Goal: Transaction & Acquisition: Purchase product/service

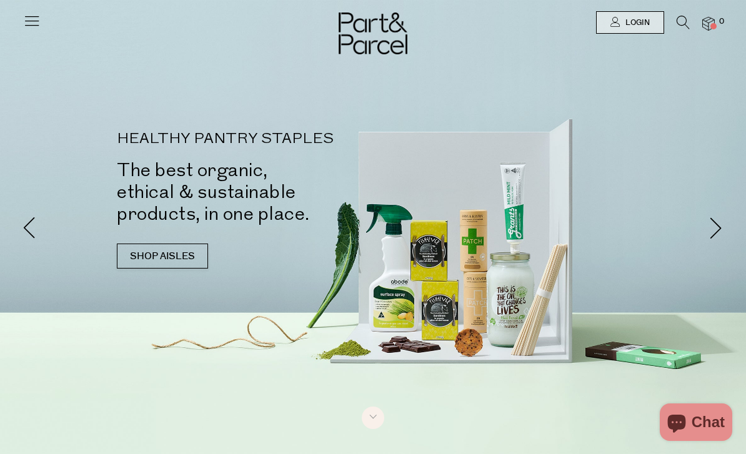
click at [636, 24] on span "Login" at bounding box center [635, 22] width 27 height 11
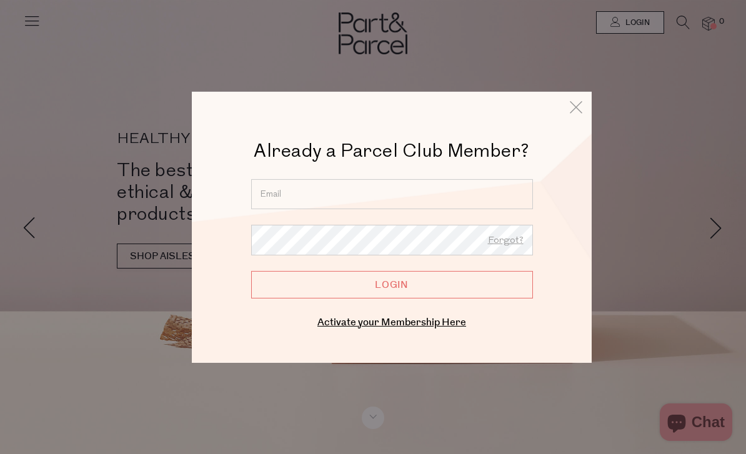
click at [495, 194] on input "email" at bounding box center [392, 194] width 282 height 30
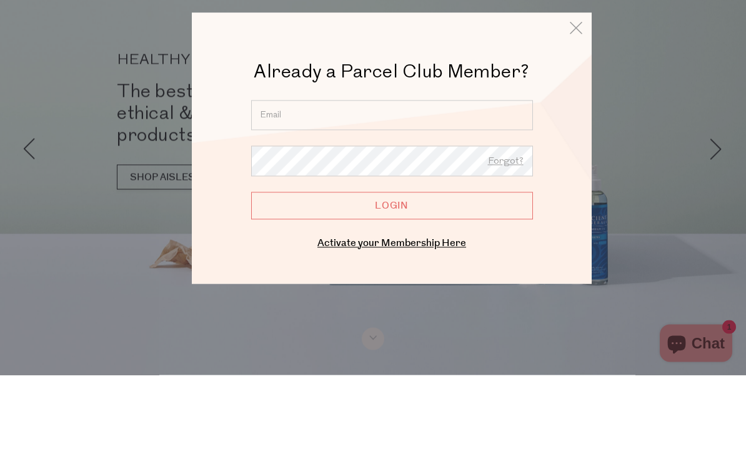
type input "marisa.macri@optusnet.com.au"
click at [392, 270] on input "Login" at bounding box center [392, 283] width 282 height 27
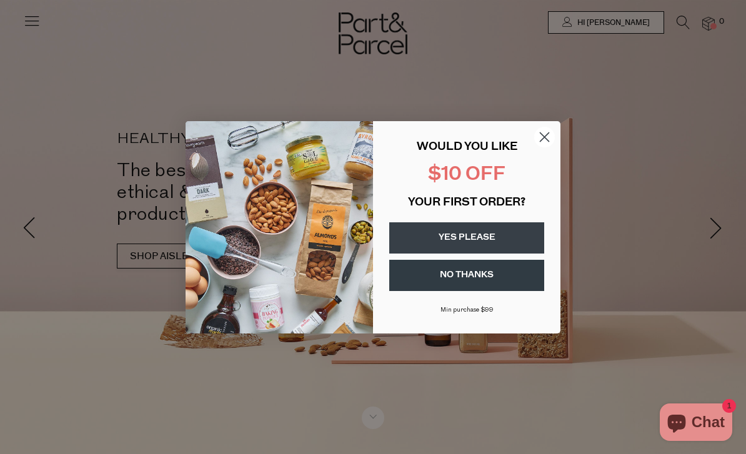
click at [499, 280] on button "NO THANKS" at bounding box center [466, 275] width 155 height 31
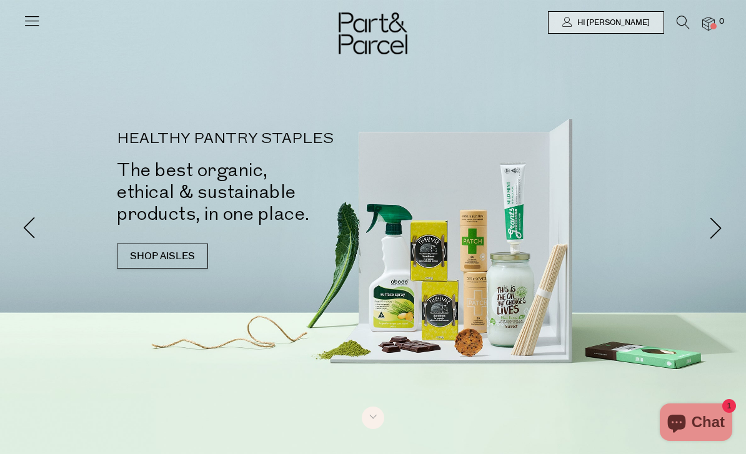
click at [677, 26] on icon at bounding box center [682, 23] width 13 height 14
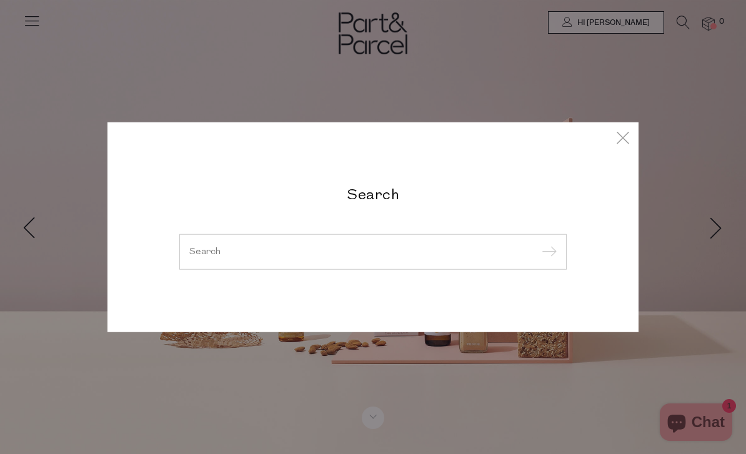
click at [401, 250] on input "search" at bounding box center [372, 251] width 367 height 9
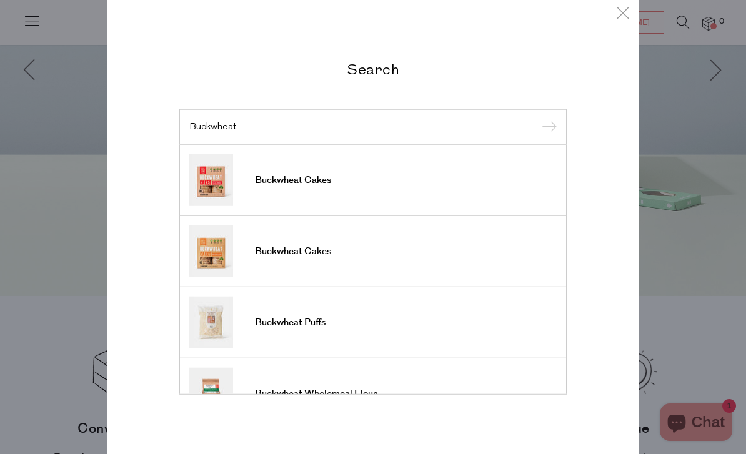
type input "Buckwheat"
click at [288, 182] on span "Buckwheat Cakes" at bounding box center [293, 180] width 76 height 12
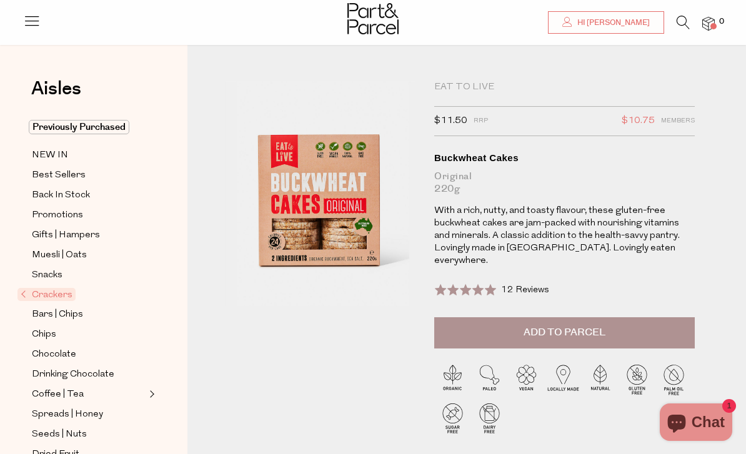
scroll to position [33, 0]
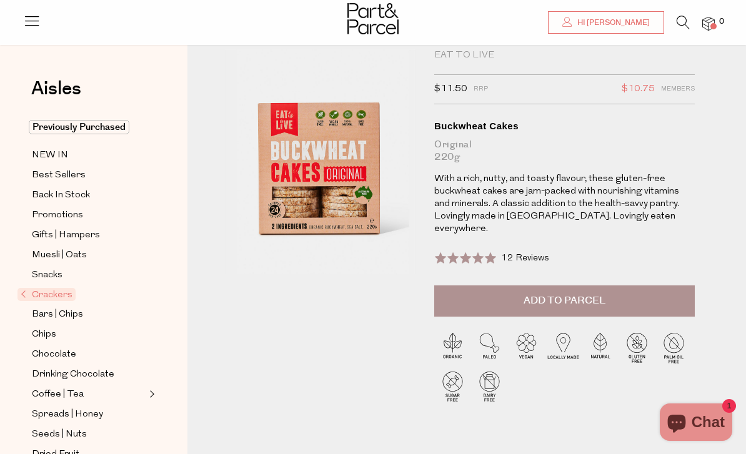
click at [582, 293] on span "Add to Parcel" at bounding box center [564, 300] width 82 height 14
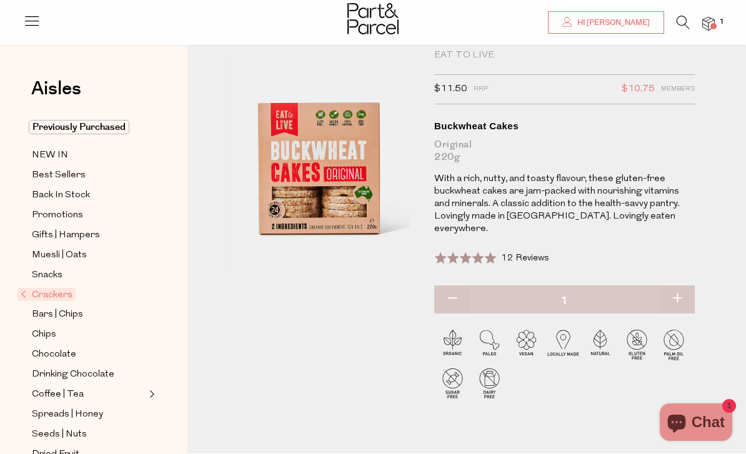
click at [677, 287] on button "button" at bounding box center [677, 298] width 36 height 27
type input "2"
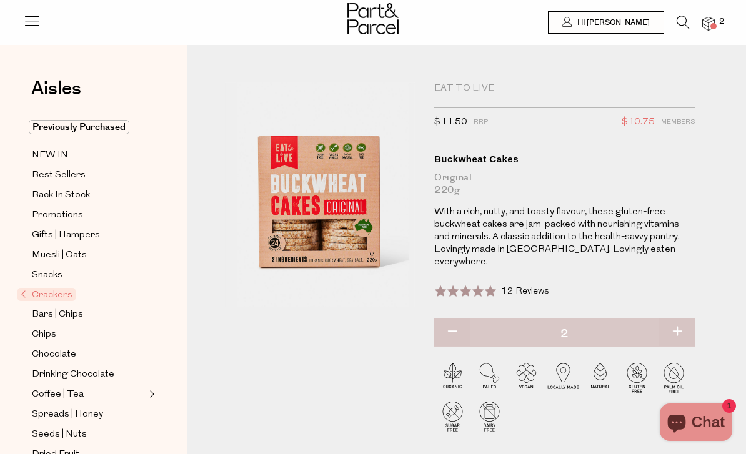
click at [680, 26] on icon at bounding box center [682, 23] width 13 height 14
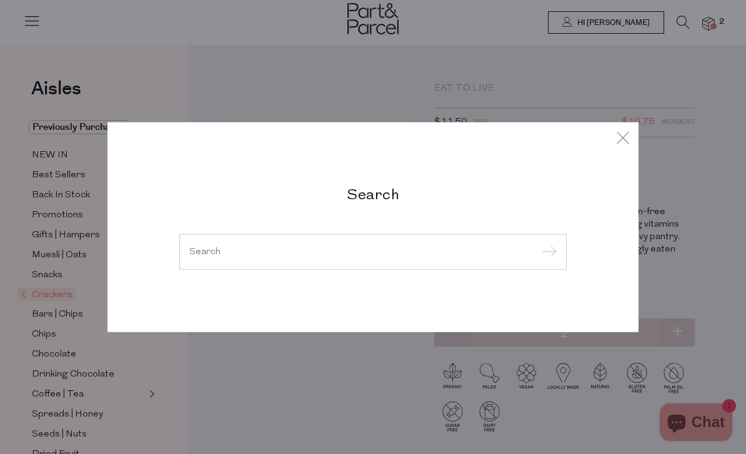
click at [217, 251] on input "search" at bounding box center [372, 251] width 367 height 9
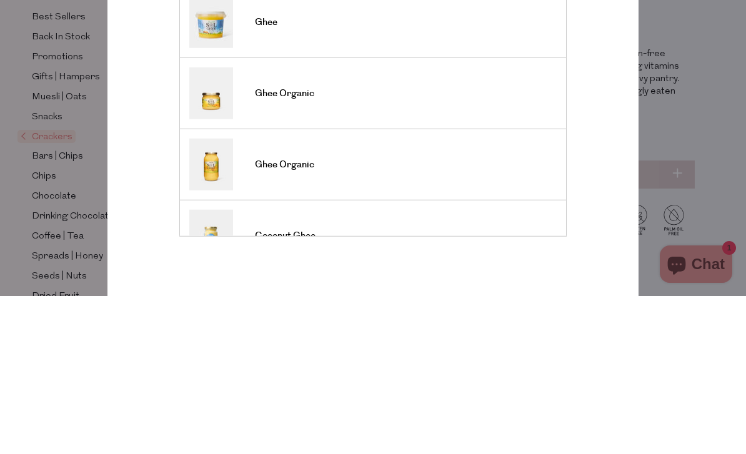
type input "Ghee"
click at [546, 118] on input "submit" at bounding box center [547, 127] width 19 height 19
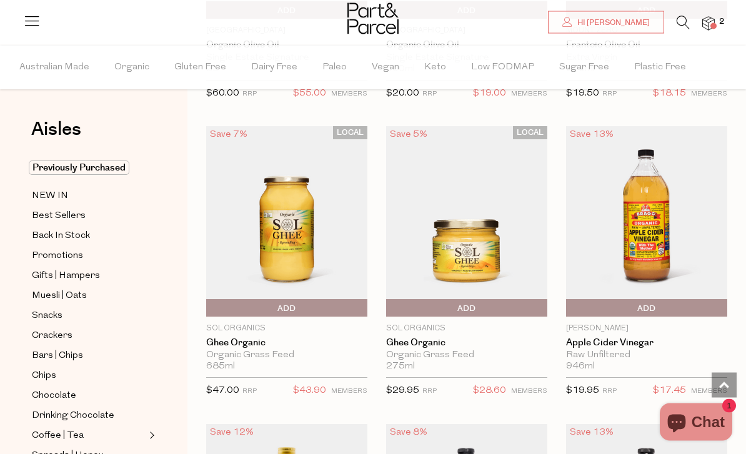
scroll to position [3914, 0]
click at [209, 303] on span "Add To Parcel" at bounding box center [209, 308] width 0 height 19
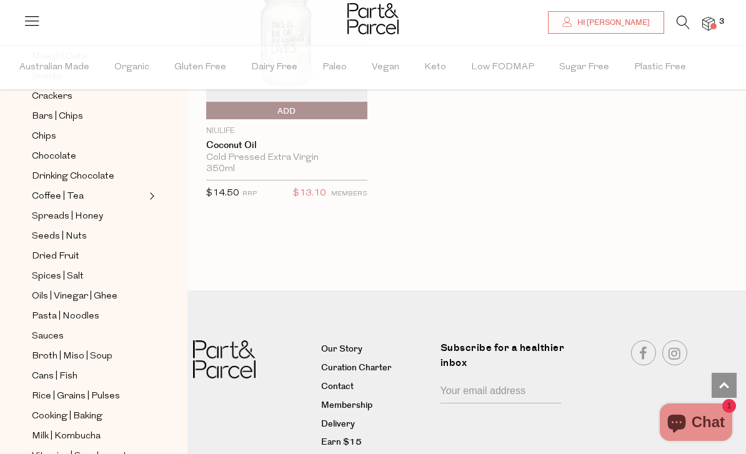
scroll to position [240, 0]
click at [55, 268] on span "Spices | Salt" at bounding box center [58, 275] width 52 height 15
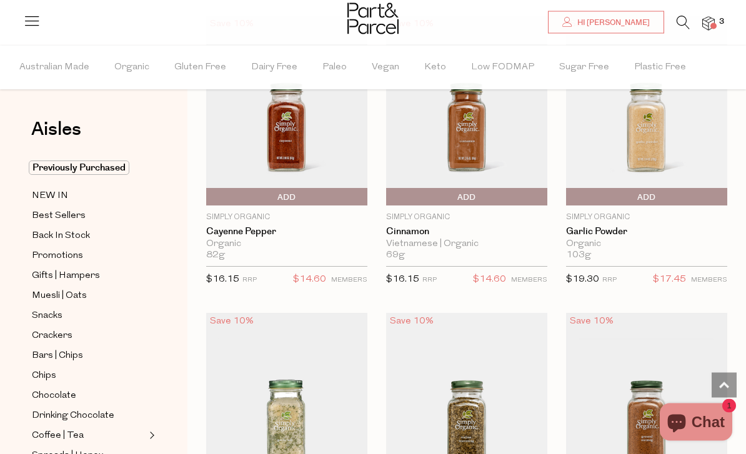
scroll to position [2262, 0]
click at [660, 198] on span "Add To Parcel" at bounding box center [646, 197] width 155 height 19
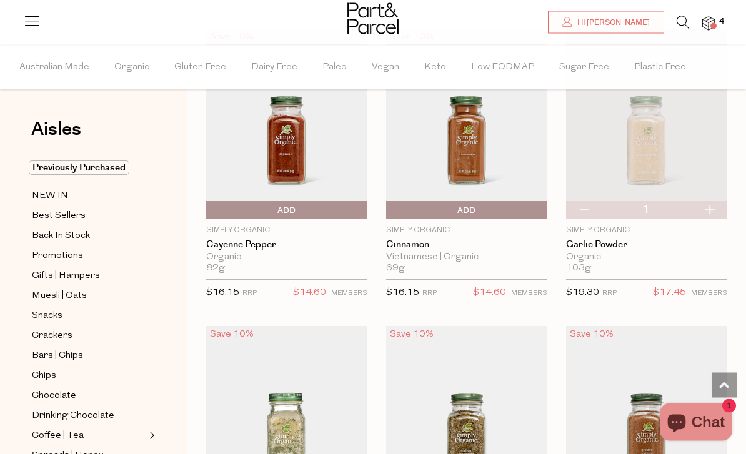
scroll to position [2245, 0]
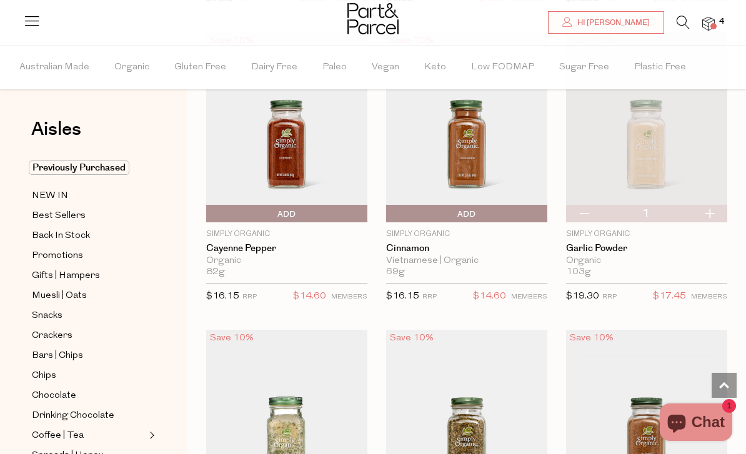
click at [209, 208] on span "Add To Parcel" at bounding box center [209, 214] width 0 height 19
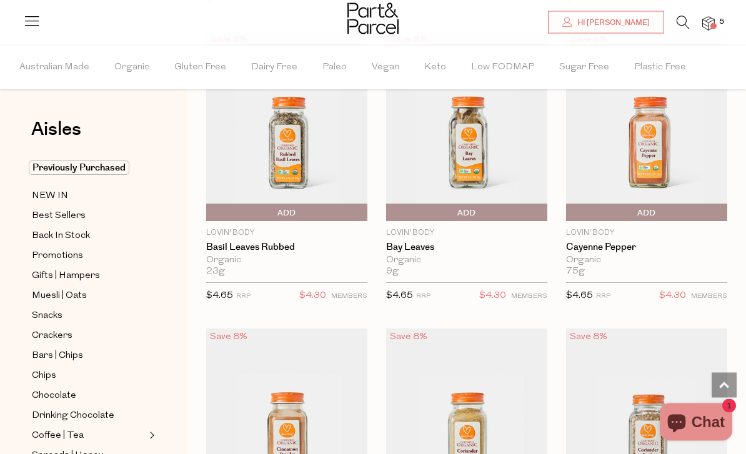
scroll to position [3138, 0]
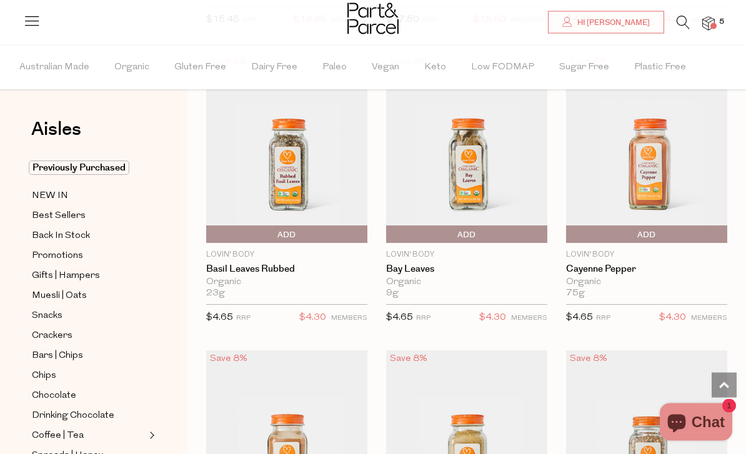
click at [664, 231] on span "Add To Parcel" at bounding box center [646, 235] width 155 height 19
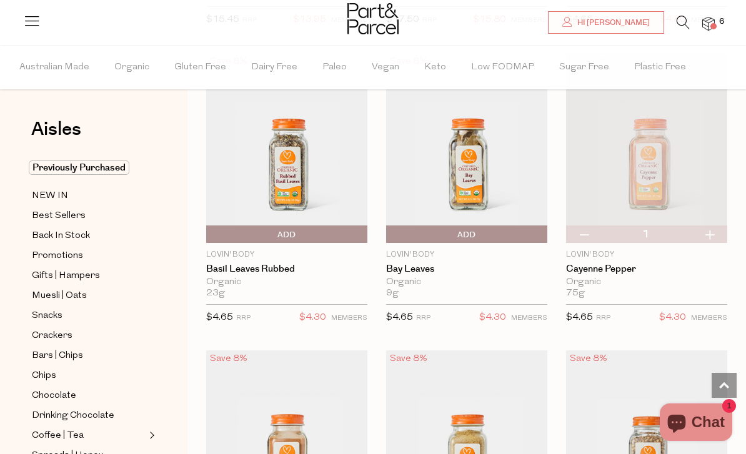
click at [709, 22] on img at bounding box center [708, 24] width 12 height 14
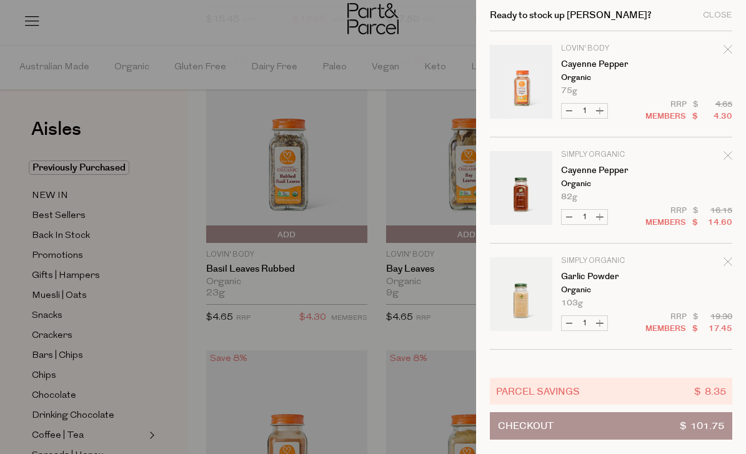
click at [726, 155] on icon "Remove Cayenne Pepper" at bounding box center [727, 155] width 9 height 9
click at [728, 16] on div "Close" at bounding box center [716, 15] width 29 height 8
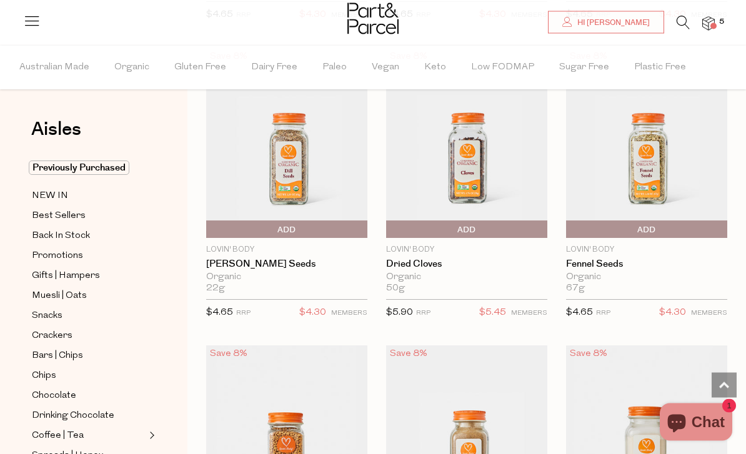
scroll to position [4019, 0]
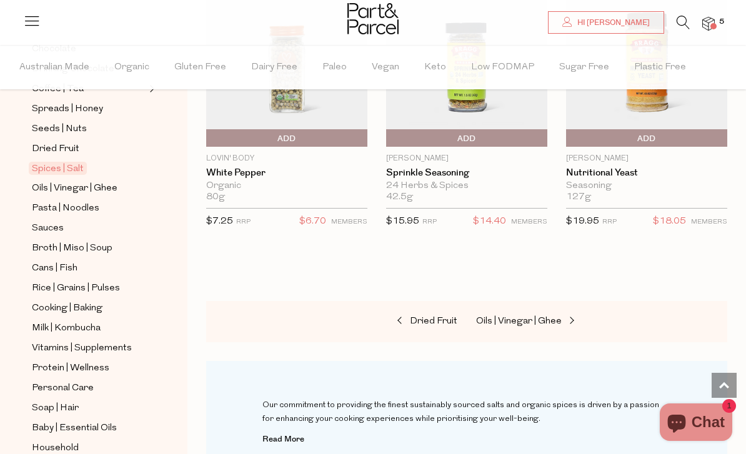
scroll to position [353, 0]
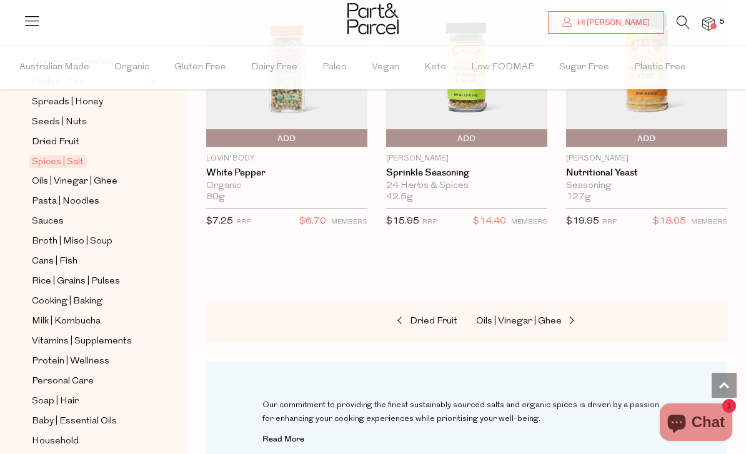
click at [51, 254] on span "Cans | Fish" at bounding box center [55, 261] width 46 height 15
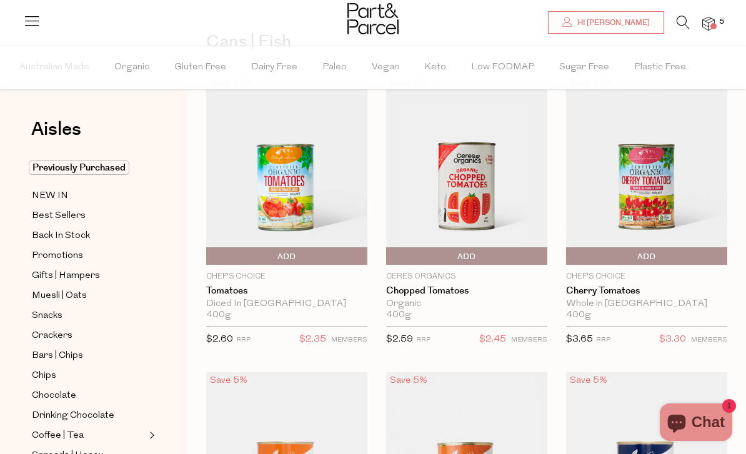
scroll to position [87, 0]
click at [240, 287] on link "Tomatoes" at bounding box center [286, 291] width 161 height 11
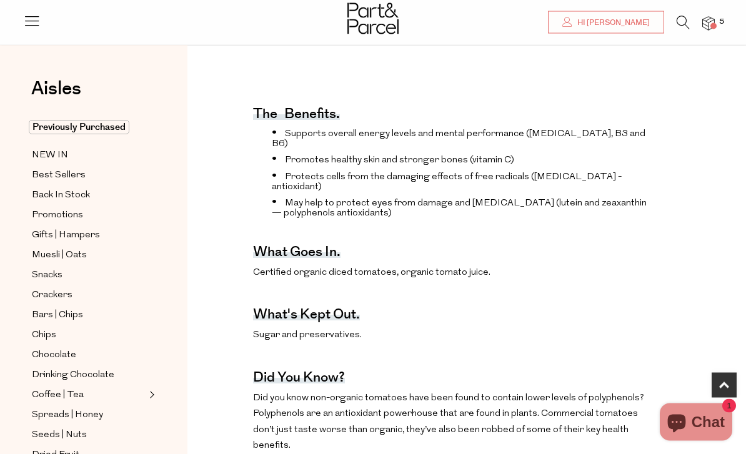
scroll to position [439, 0]
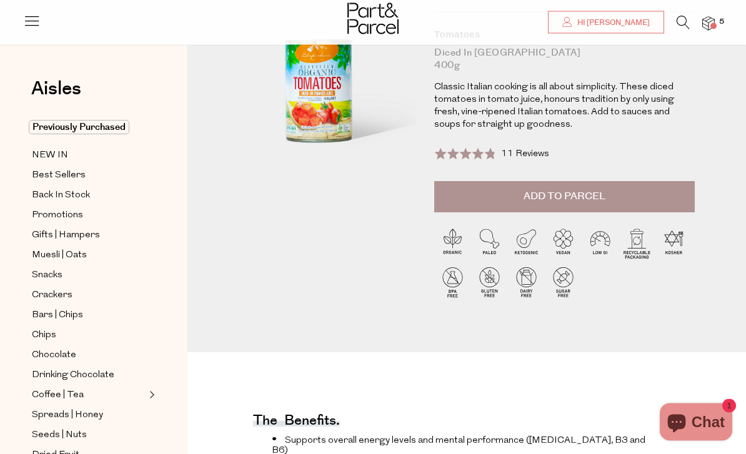
click at [534, 153] on span "11 Reviews" at bounding box center [525, 154] width 48 height 9
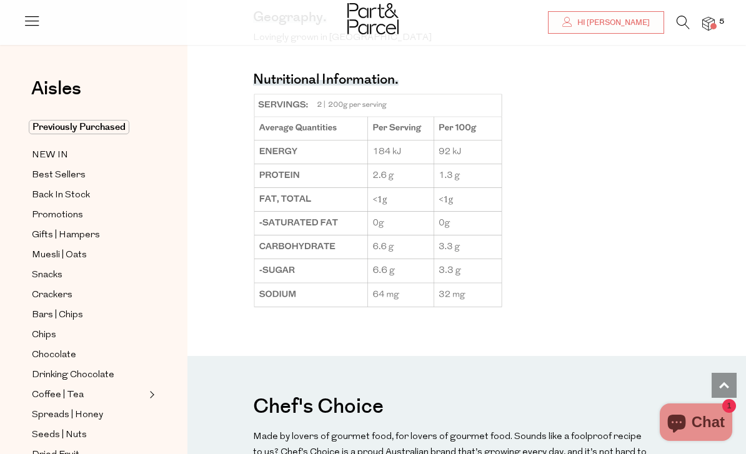
scroll to position [894, 0]
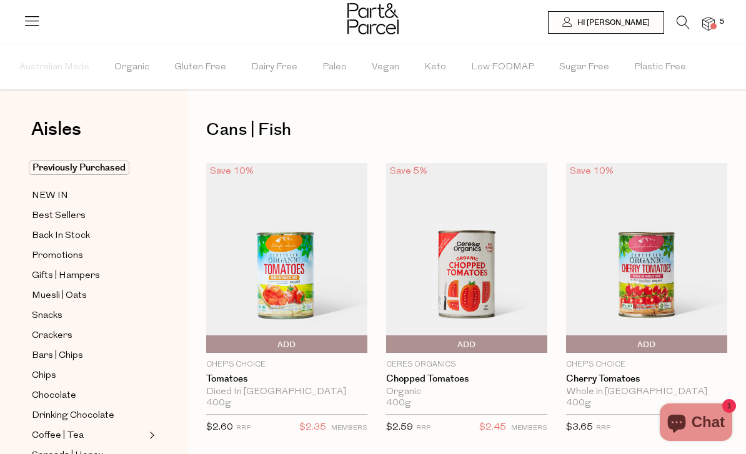
click at [209, 343] on span "Add To Parcel" at bounding box center [209, 344] width 0 height 19
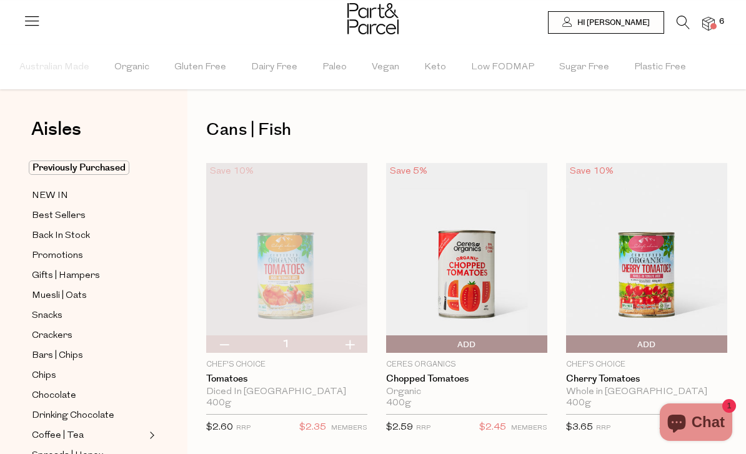
click at [353, 347] on button "button" at bounding box center [350, 343] width 36 height 17
type input "2"
click at [353, 351] on button "button" at bounding box center [350, 343] width 36 height 17
type input "3"
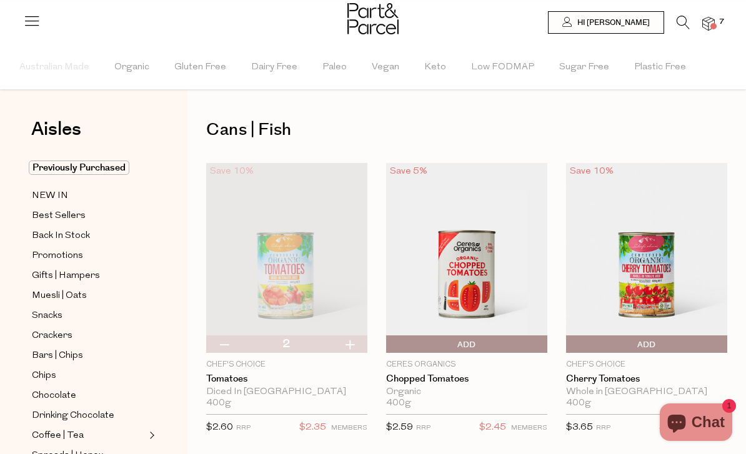
type input "3"
click at [351, 347] on button "button" at bounding box center [350, 343] width 36 height 17
type input "4"
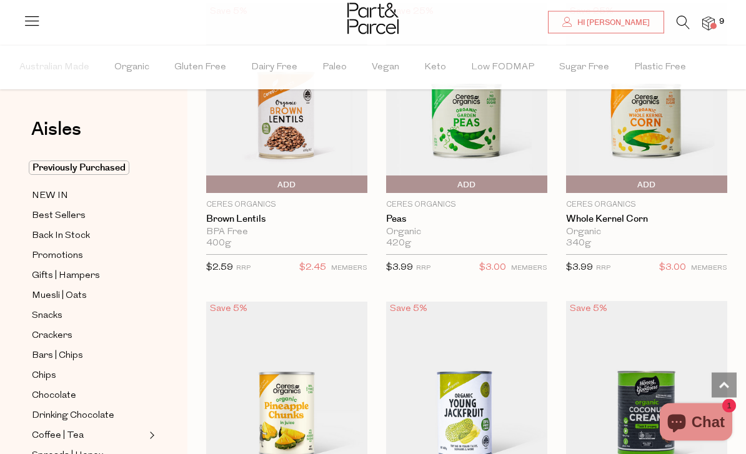
scroll to position [1052, 0]
click at [209, 179] on span "Add To Parcel" at bounding box center [209, 184] width 0 height 19
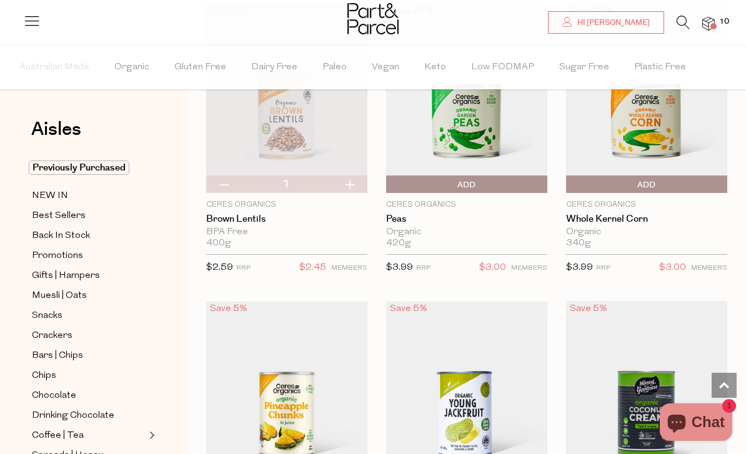
click at [348, 185] on button "button" at bounding box center [350, 183] width 36 height 17
type input "2"
click at [349, 186] on button "button" at bounding box center [350, 183] width 36 height 17
type input "3"
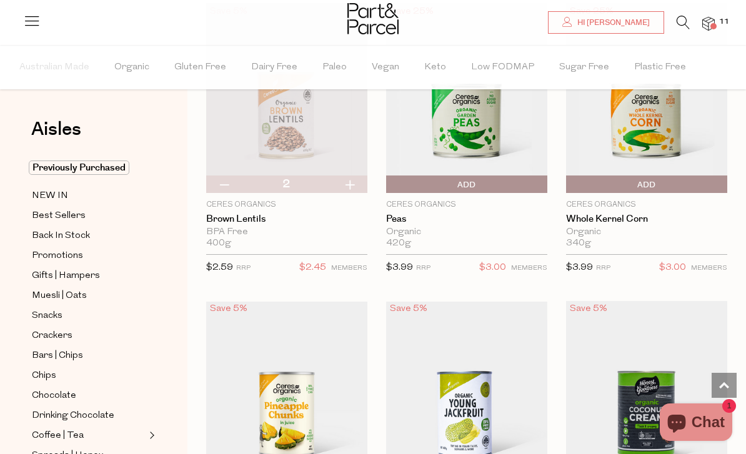
type input "3"
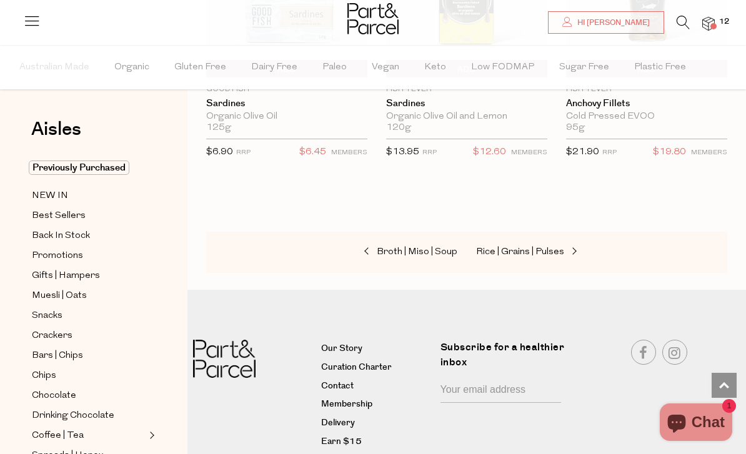
scroll to position [2367, 0]
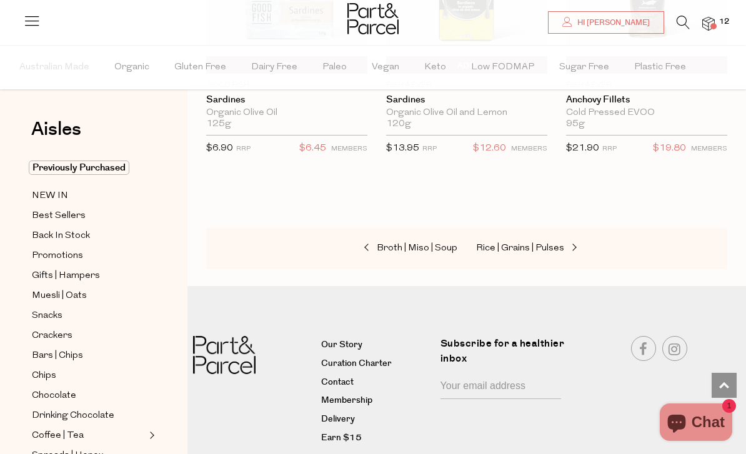
click at [709, 24] on img at bounding box center [708, 24] width 12 height 14
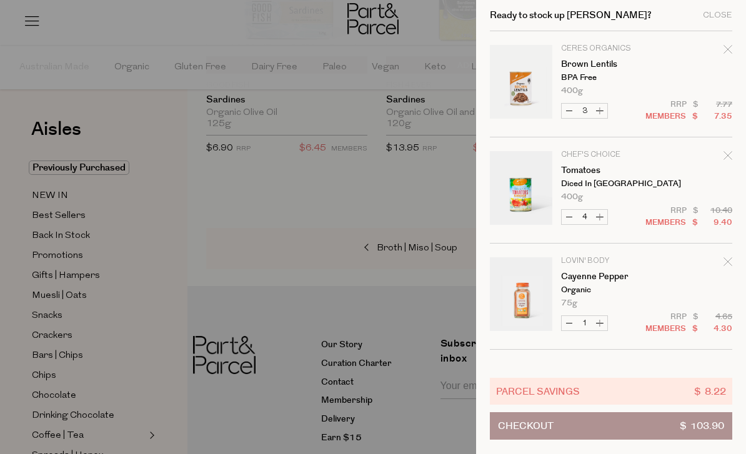
scroll to position [0, 0]
click at [724, 18] on div "Close" at bounding box center [716, 15] width 29 height 8
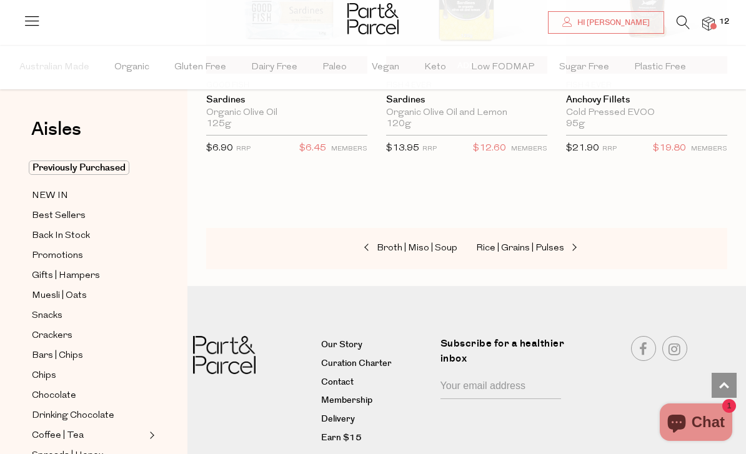
click at [44, 316] on span "Snacks" at bounding box center [47, 315] width 31 height 15
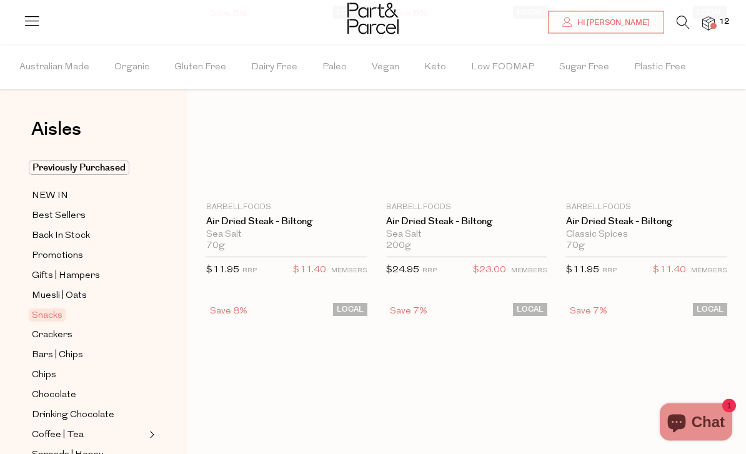
scroll to position [31, 0]
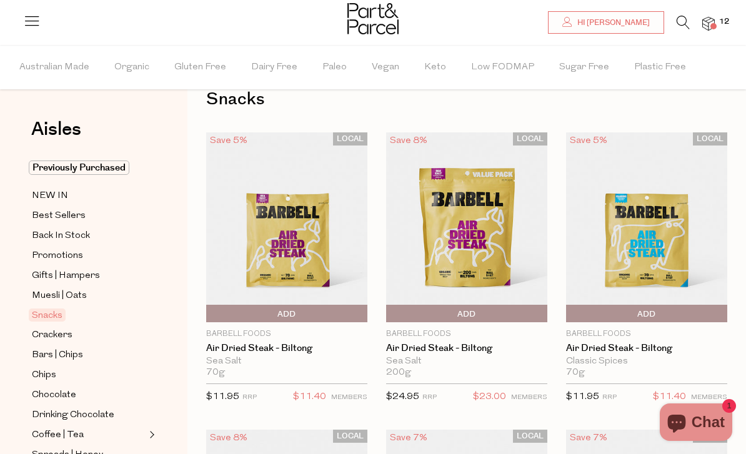
click at [77, 353] on span "Bars | Chips" at bounding box center [57, 355] width 51 height 15
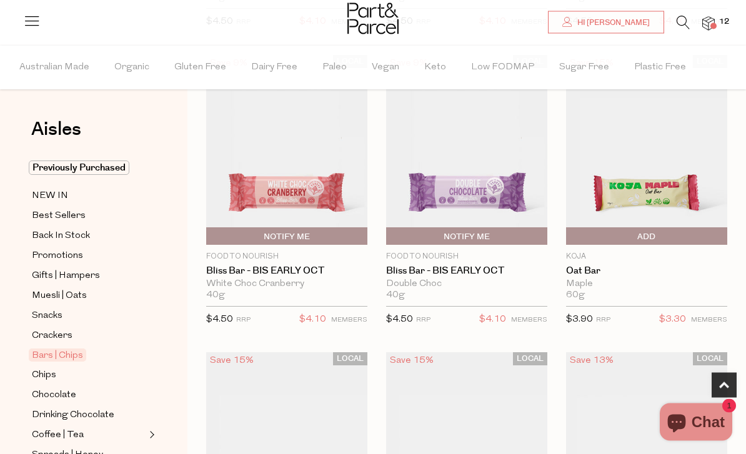
scroll to position [716, 0]
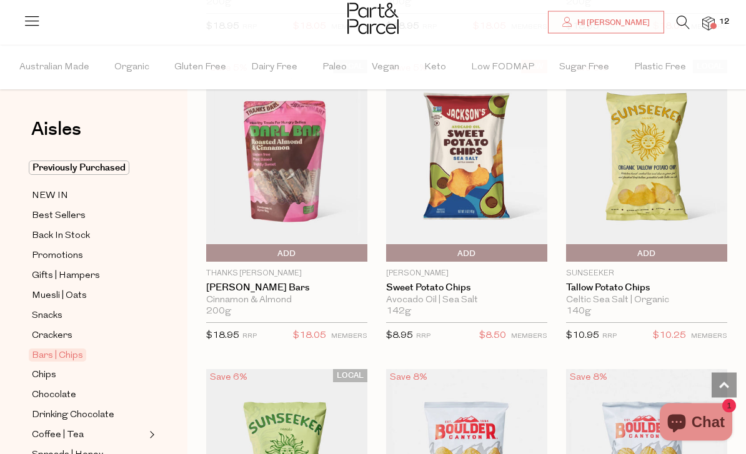
scroll to position [5183, 0]
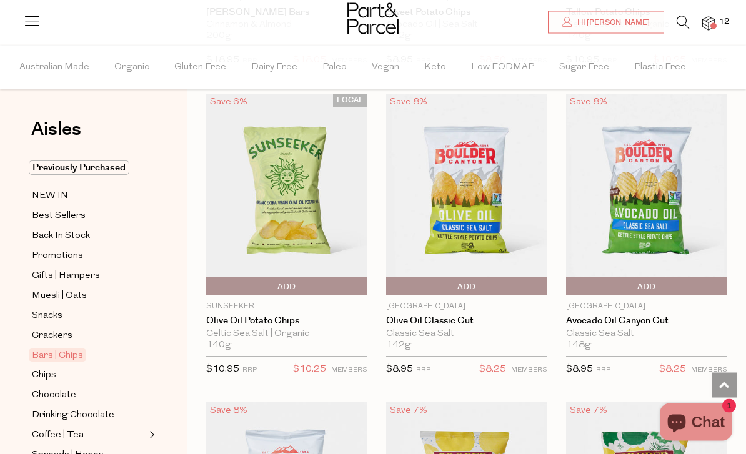
click at [209, 278] on span "Add To Parcel" at bounding box center [209, 287] width 0 height 19
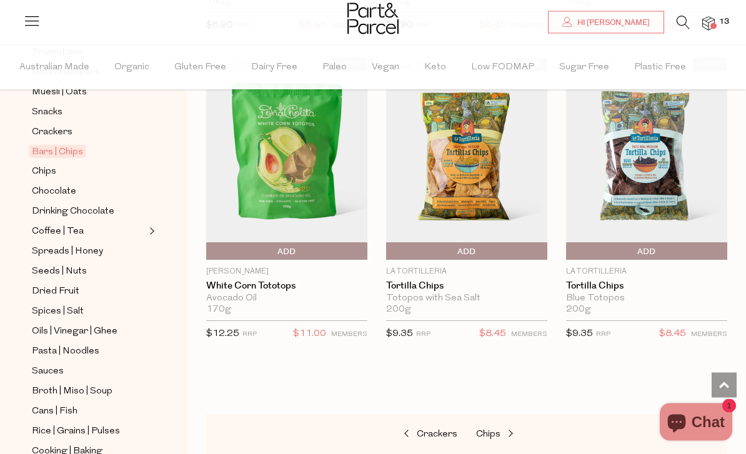
scroll to position [6694, 0]
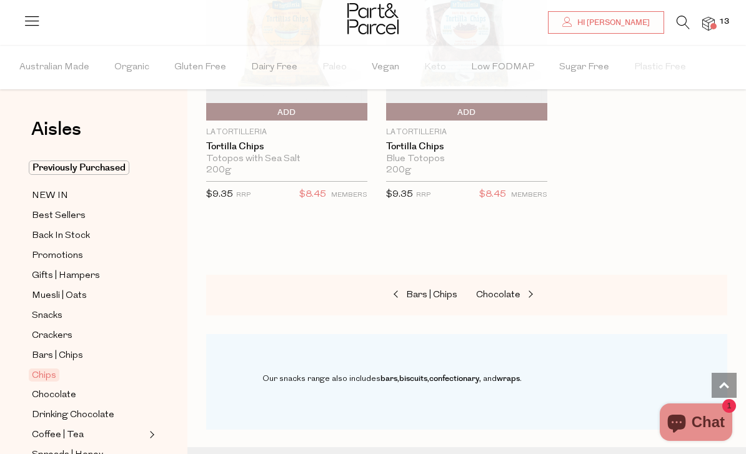
scroll to position [1916, 0]
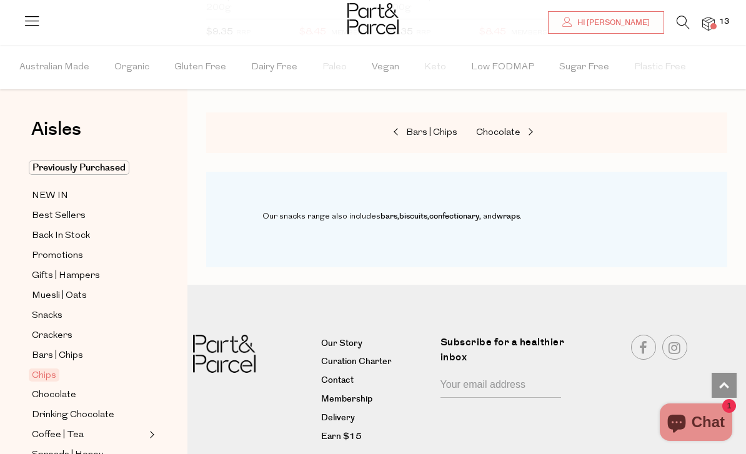
click at [46, 388] on span "Chocolate" at bounding box center [54, 395] width 44 height 15
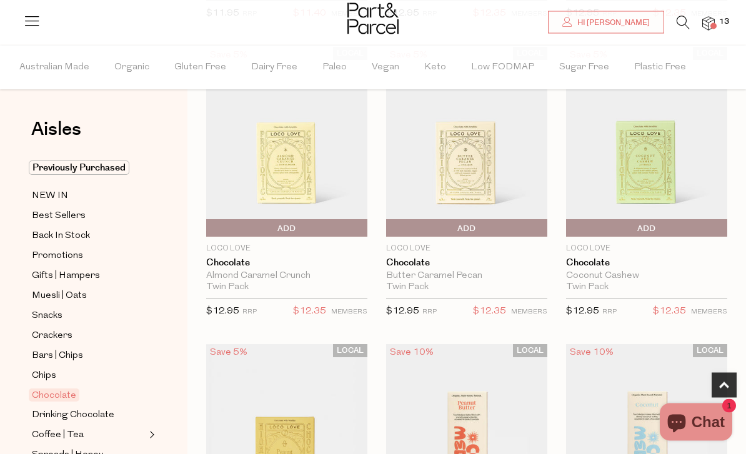
scroll to position [712, 0]
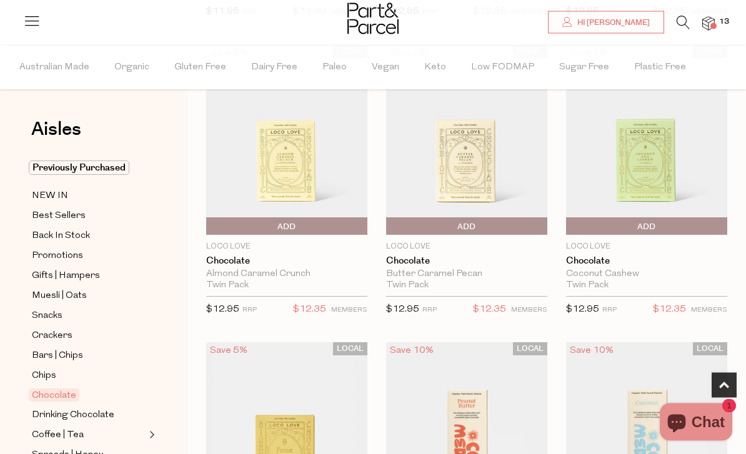
click at [209, 225] on span "Add To Parcel" at bounding box center [209, 227] width 0 height 19
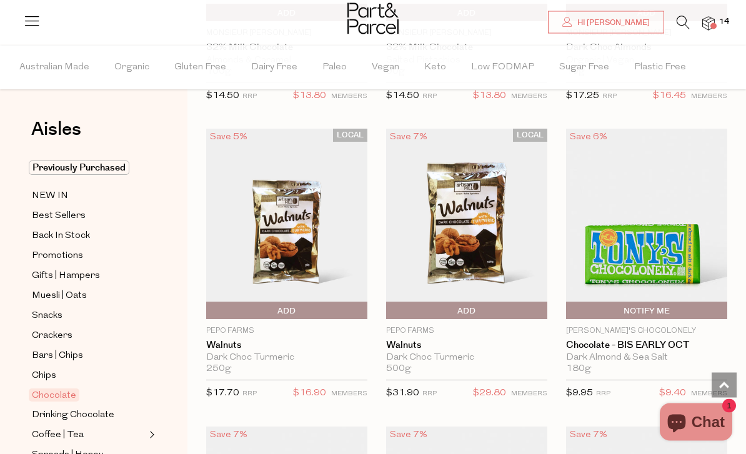
scroll to position [3650, 0]
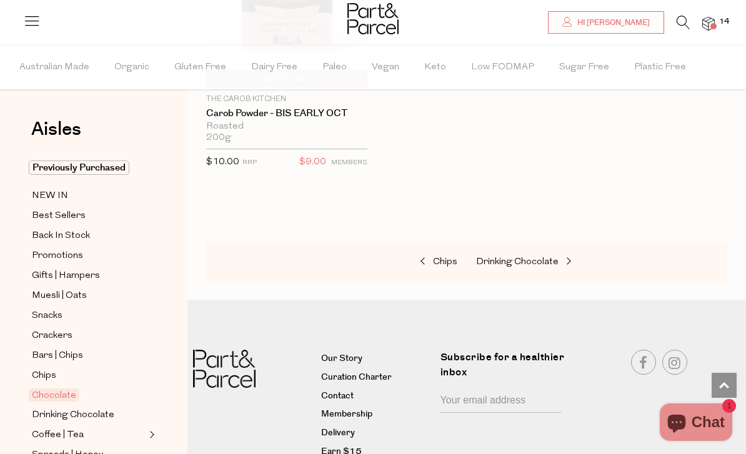
scroll to position [5969, 0]
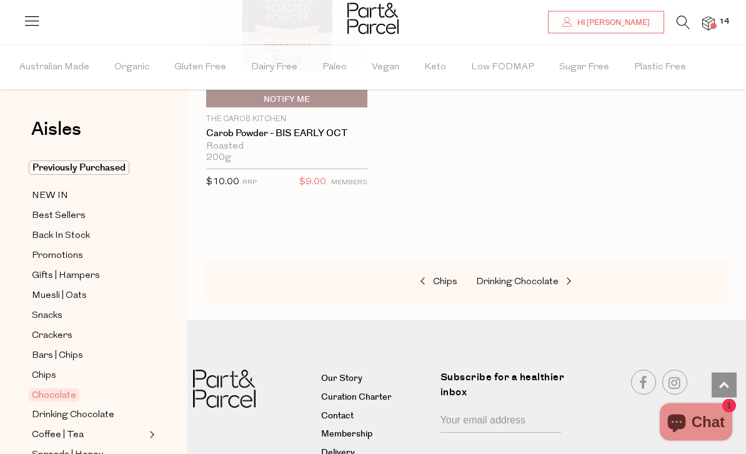
click at [684, 22] on icon at bounding box center [682, 23] width 13 height 14
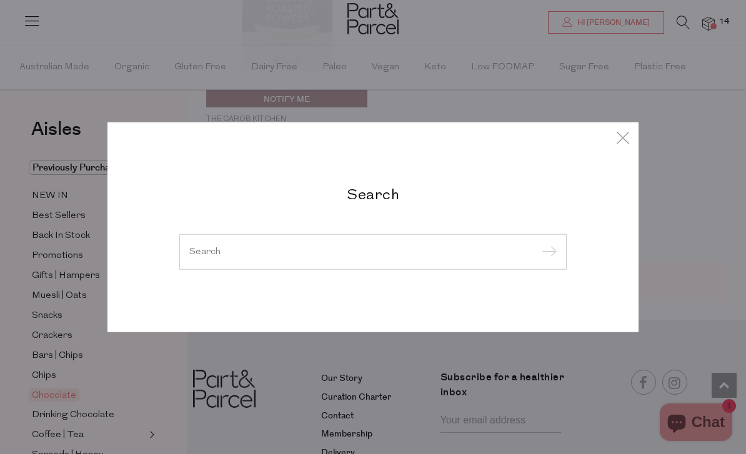
click at [443, 256] on input "search" at bounding box center [372, 251] width 367 height 9
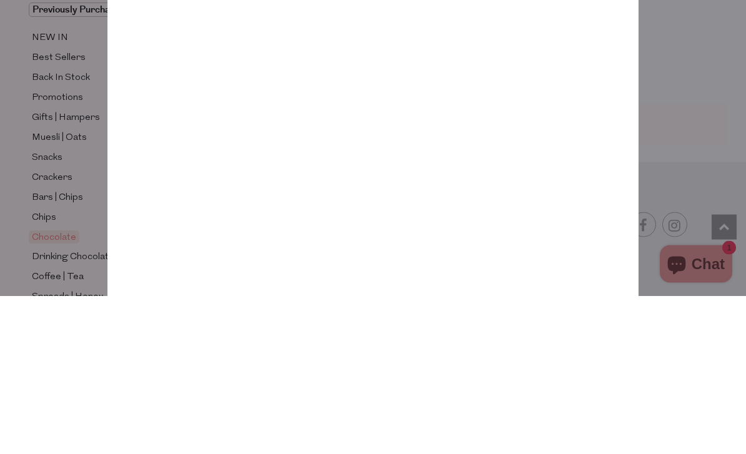
type input "Puffed quinoa"
click at [546, 96] on input "submit" at bounding box center [547, 105] width 19 height 19
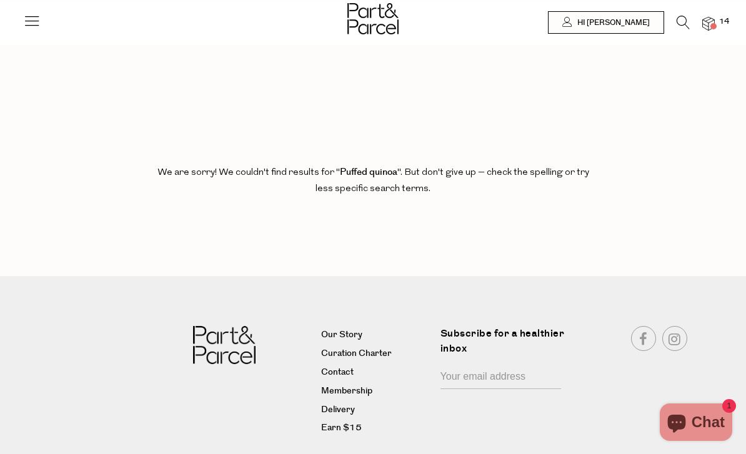
click at [679, 22] on icon at bounding box center [682, 23] width 13 height 14
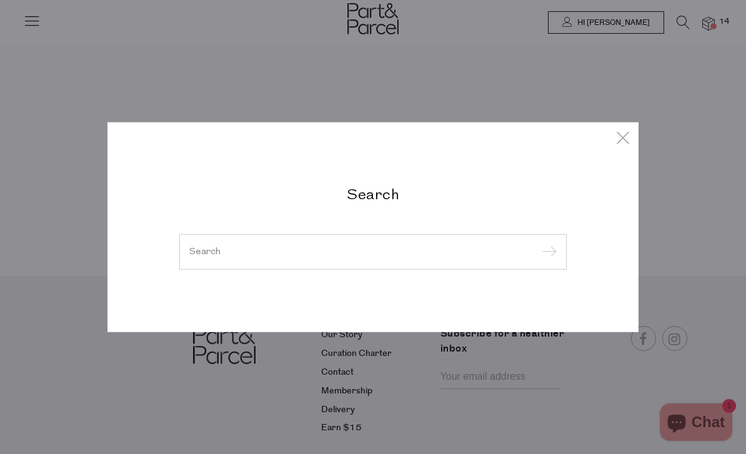
click at [245, 250] on input "search" at bounding box center [372, 251] width 367 height 9
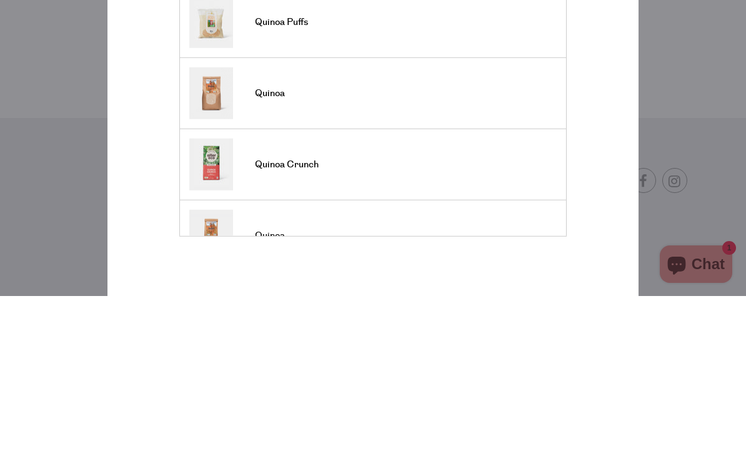
type input "Quino"
click at [275, 154] on link "Quinoa Puffs" at bounding box center [372, 180] width 367 height 52
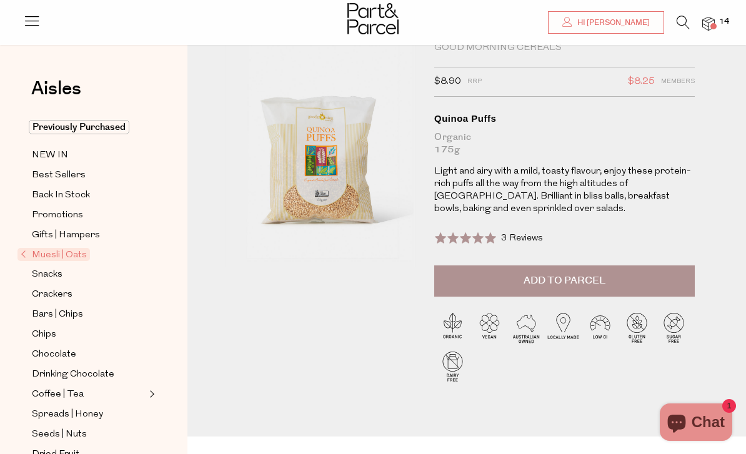
scroll to position [42, 0]
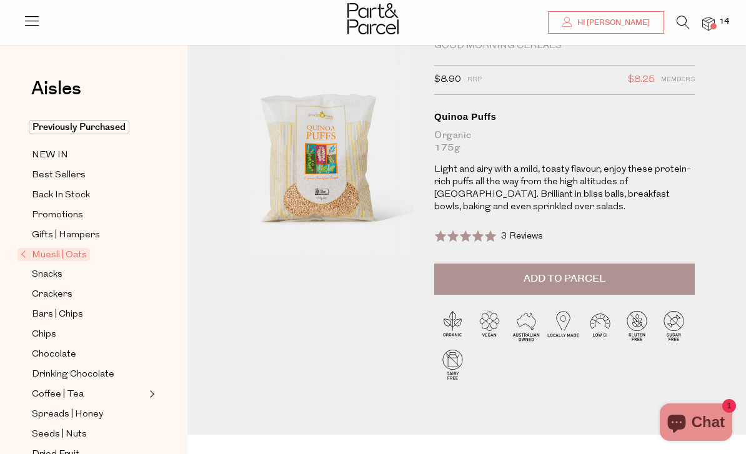
click at [592, 281] on span "Add to Parcel" at bounding box center [564, 279] width 82 height 14
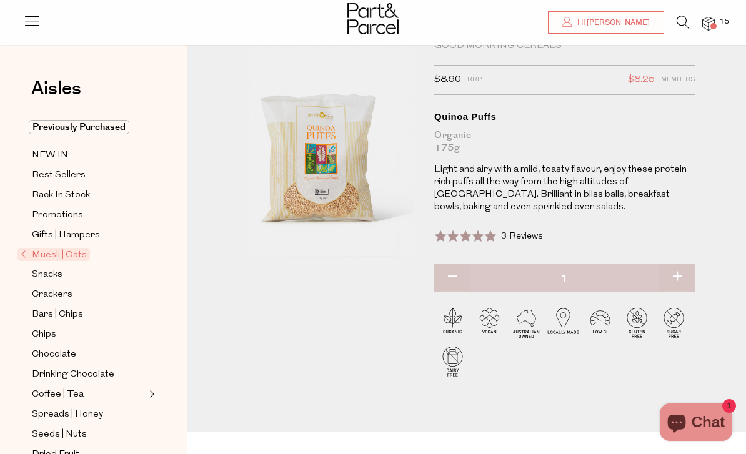
click at [682, 24] on icon at bounding box center [682, 23] width 13 height 14
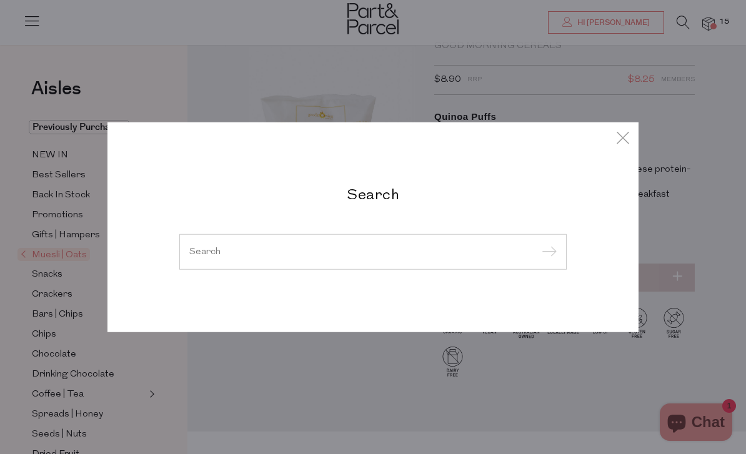
click at [454, 256] on input "search" at bounding box center [372, 251] width 367 height 9
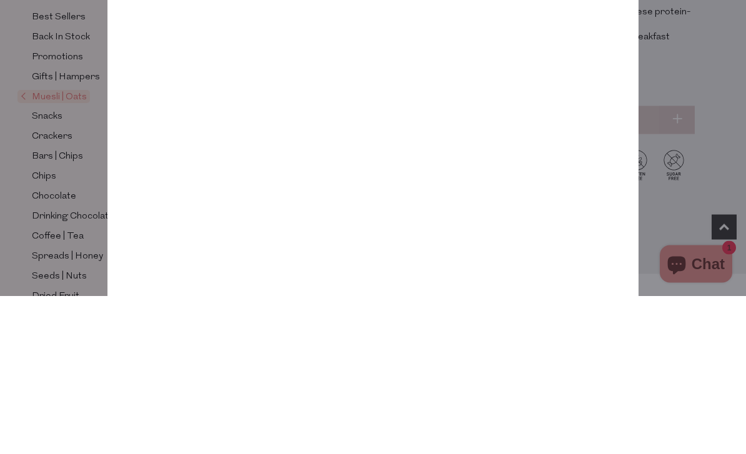
type input "Sweet chilli sauce"
click at [546, 96] on input "submit" at bounding box center [547, 105] width 19 height 19
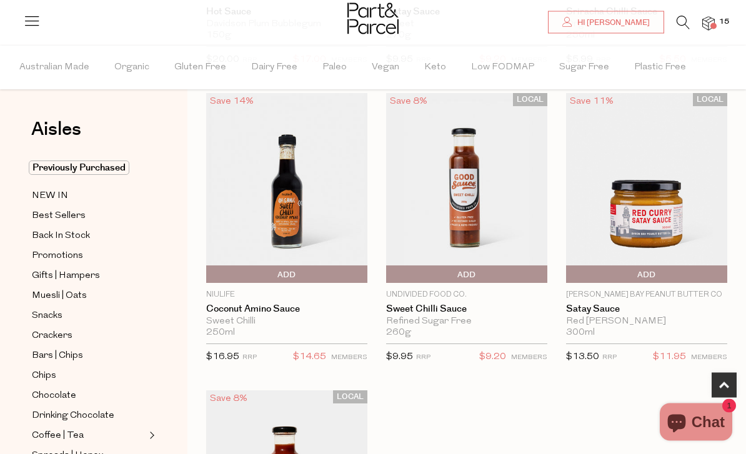
scroll to position [355, 0]
click at [456, 312] on link "Sweet Chilli Sauce" at bounding box center [466, 308] width 161 height 11
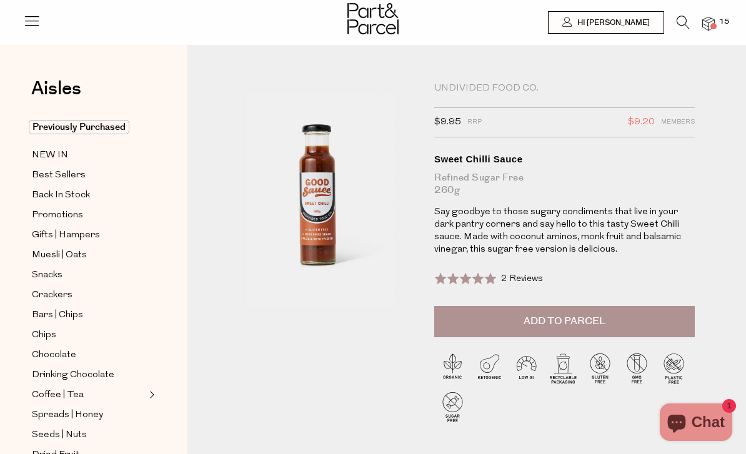
click at [679, 24] on icon at bounding box center [682, 23] width 13 height 14
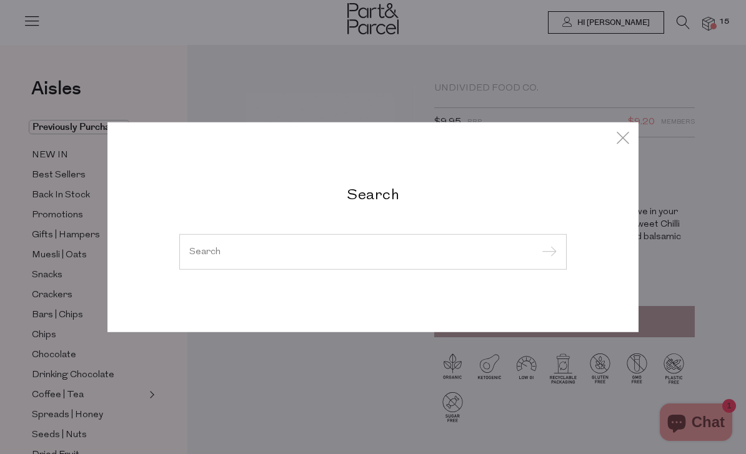
click at [405, 252] on input "search" at bounding box center [372, 251] width 367 height 9
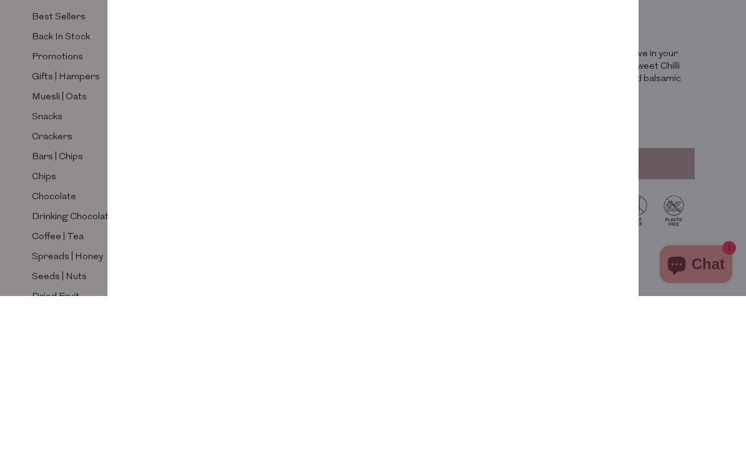
type input "Oyster sauce"
click at [546, 96] on input "submit" at bounding box center [547, 105] width 19 height 19
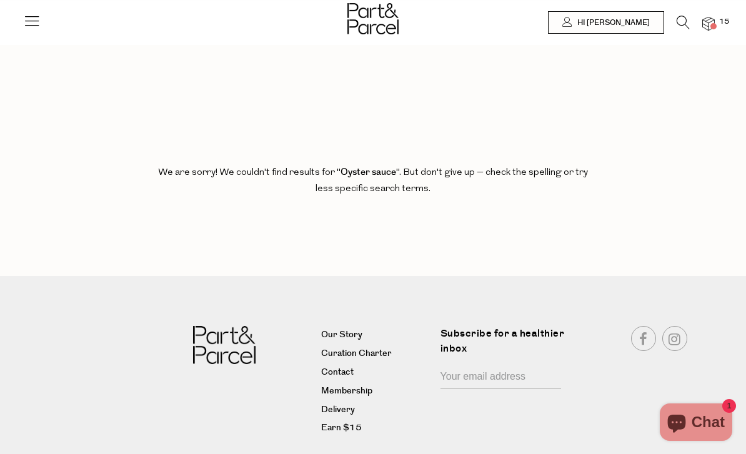
click at [685, 25] on icon at bounding box center [682, 23] width 13 height 14
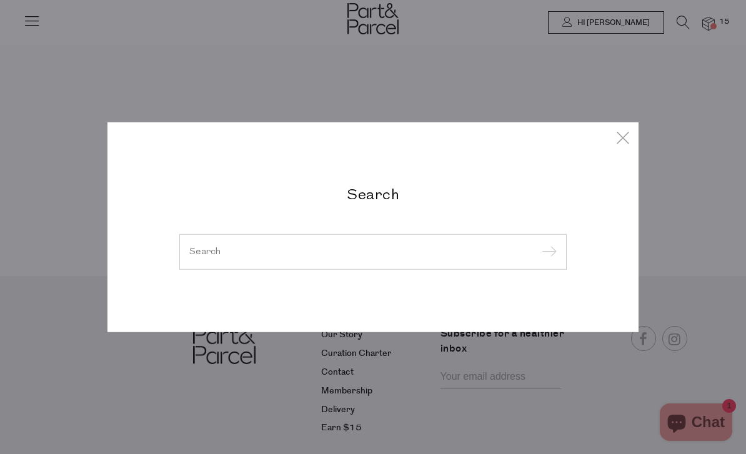
click at [623, 138] on icon at bounding box center [622, 137] width 19 height 18
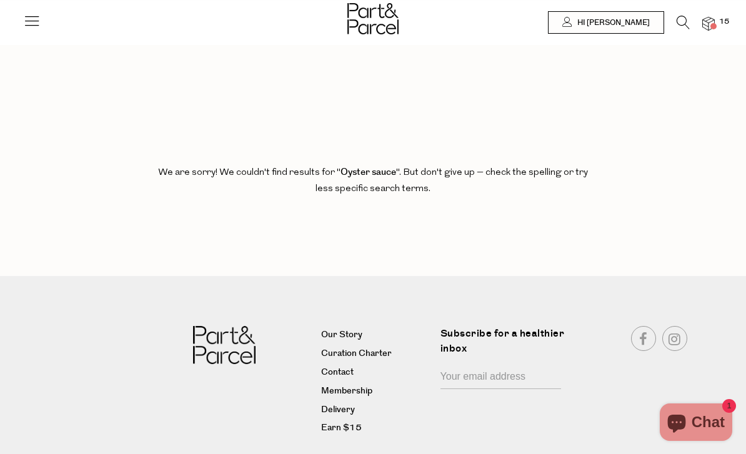
click at [35, 24] on icon at bounding box center [31, 20] width 17 height 17
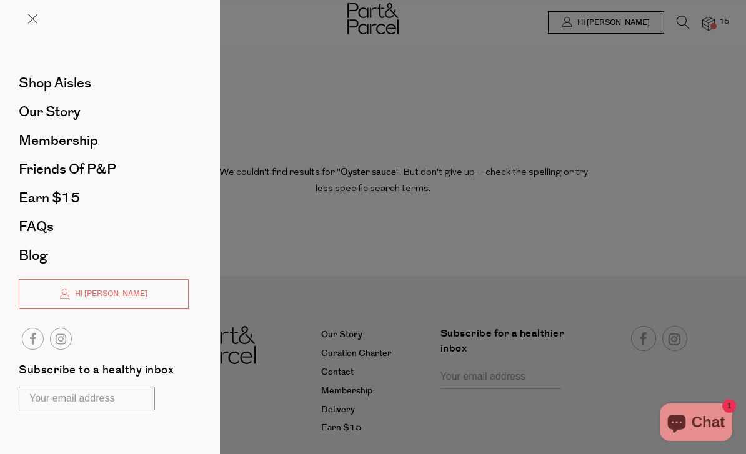
click at [36, 79] on span "Shop Aisles" at bounding box center [55, 83] width 72 height 20
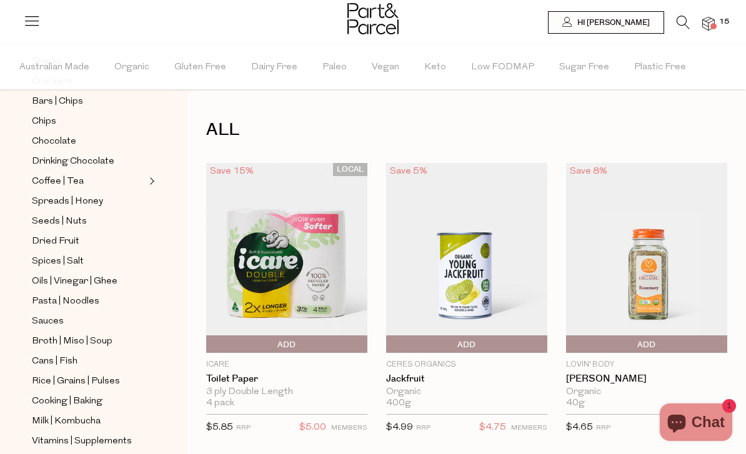
scroll to position [262, 0]
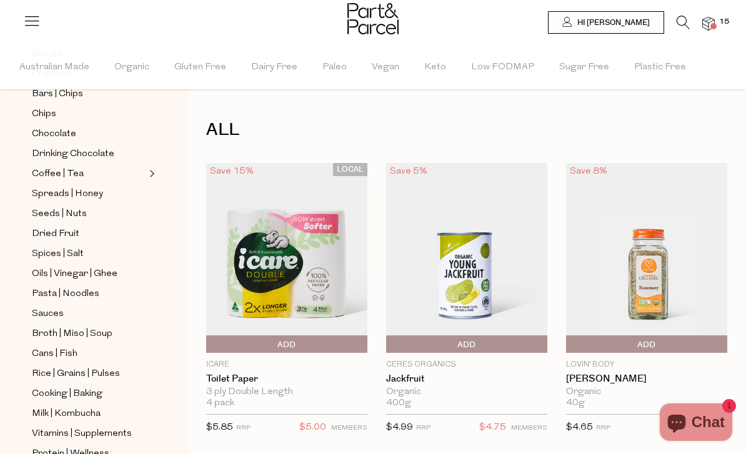
click at [46, 307] on span "Sauces" at bounding box center [48, 314] width 32 height 15
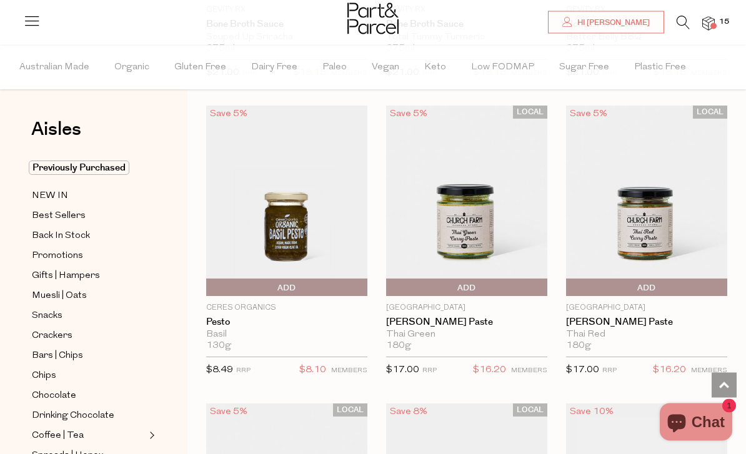
scroll to position [1247, 0]
click at [209, 287] on span "Add To Parcel" at bounding box center [209, 287] width 0 height 19
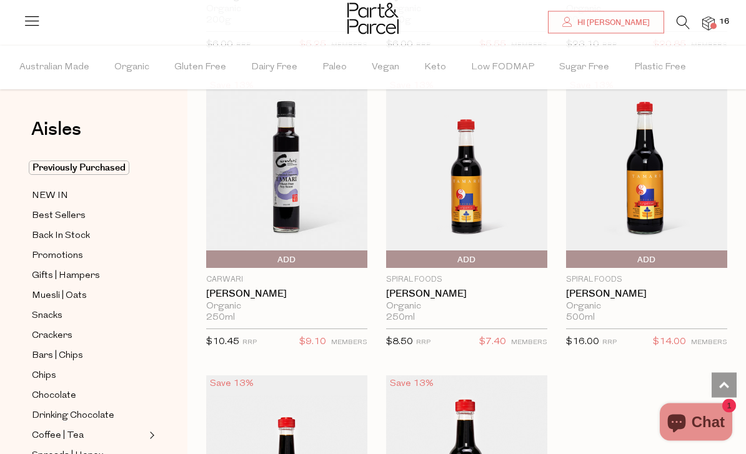
scroll to position [4581, 0]
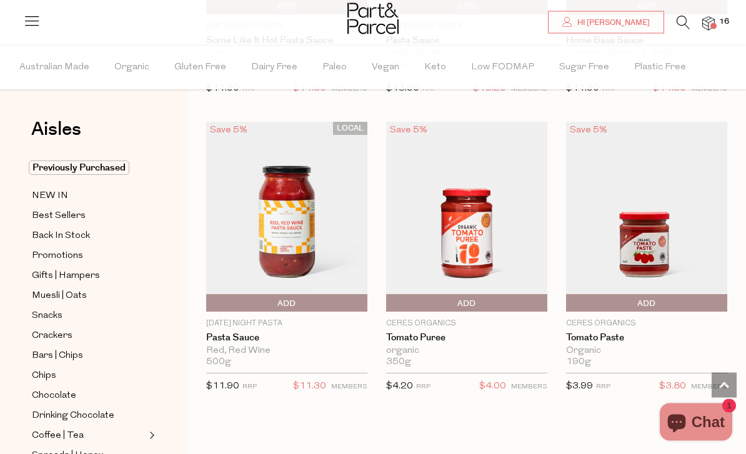
scroll to position [6322, 0]
click at [569, 294] on span "Add To Parcel" at bounding box center [569, 303] width 0 height 19
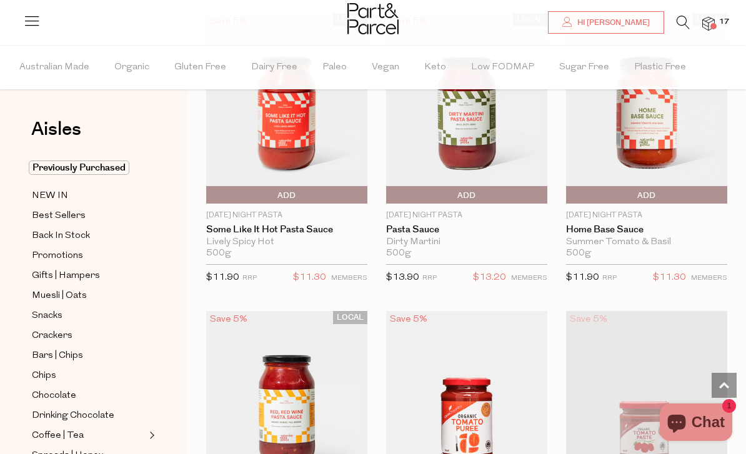
scroll to position [6132, 0]
click at [638, 24] on span "Hi [PERSON_NAME]" at bounding box center [612, 22] width 76 height 11
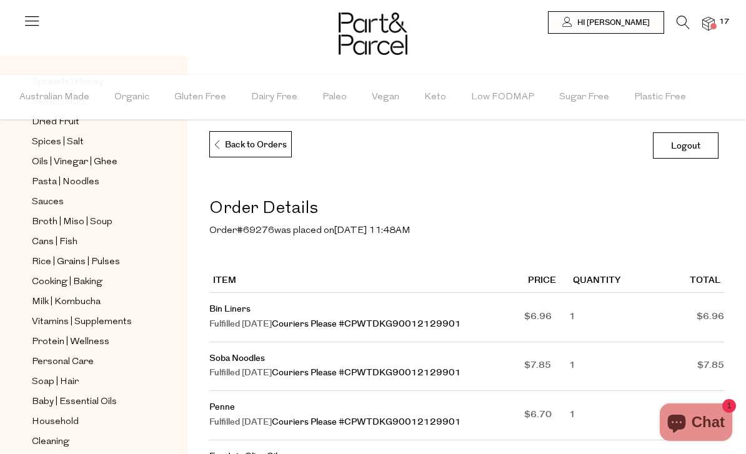
scroll to position [403, 0]
click at [56, 175] on span "Pasta | Noodles" at bounding box center [65, 182] width 67 height 15
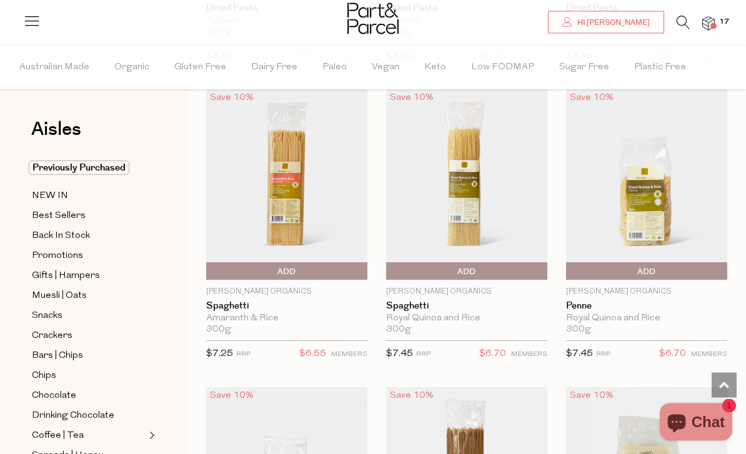
scroll to position [1263, 0]
click at [659, 273] on span "Add To Parcel" at bounding box center [646, 271] width 155 height 19
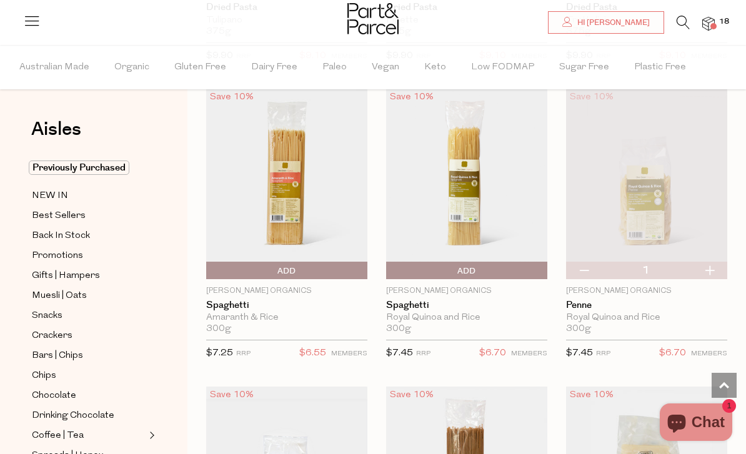
click at [493, 270] on span "Add To Parcel" at bounding box center [466, 271] width 155 height 19
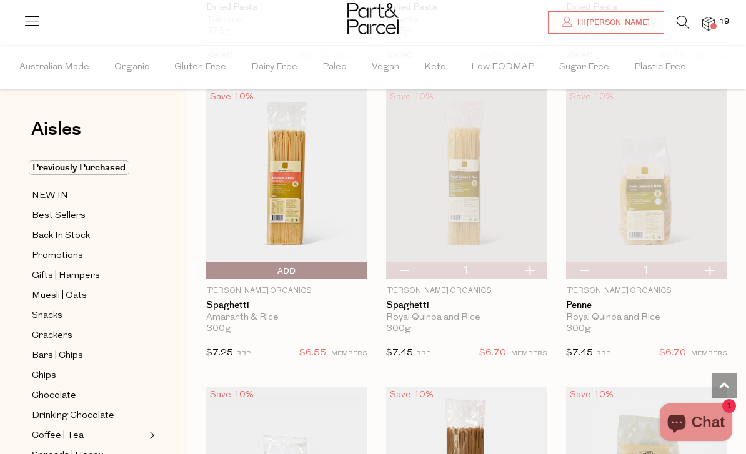
click at [709, 274] on button "button" at bounding box center [709, 270] width 36 height 17
type input "2"
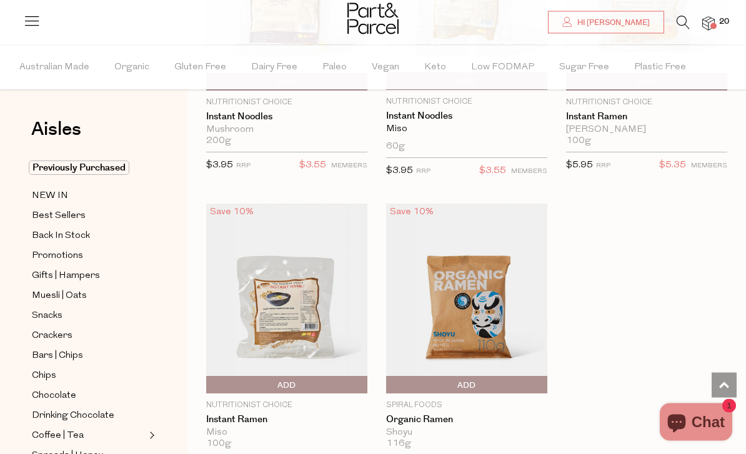
scroll to position [4738, 0]
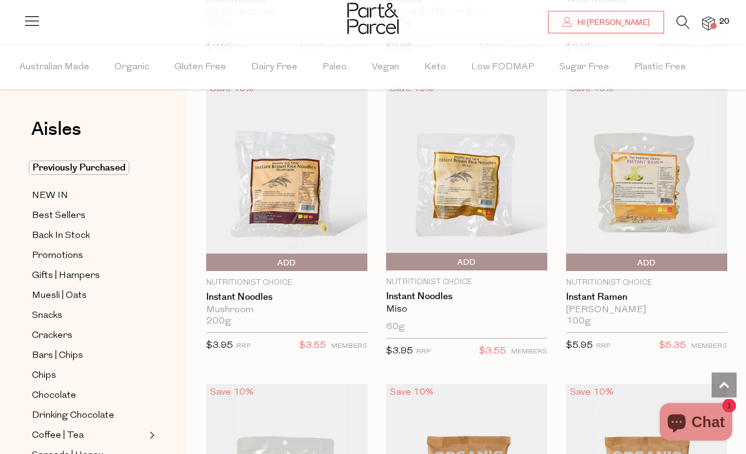
scroll to position [4556, 0]
click at [631, 292] on link "Instant Ramen" at bounding box center [646, 297] width 161 height 11
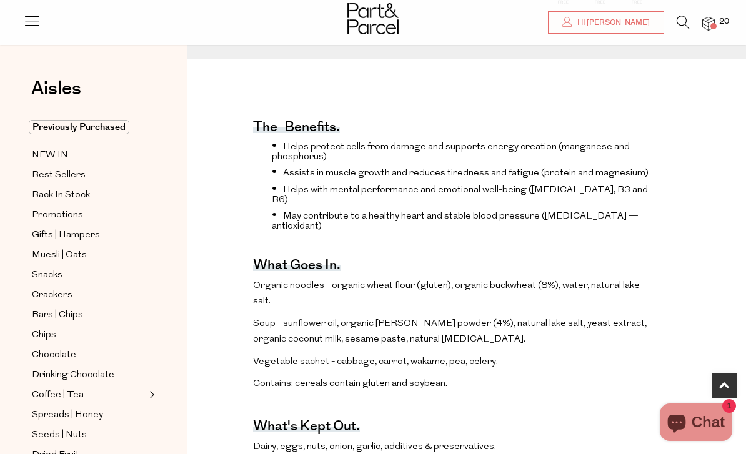
scroll to position [377, 0]
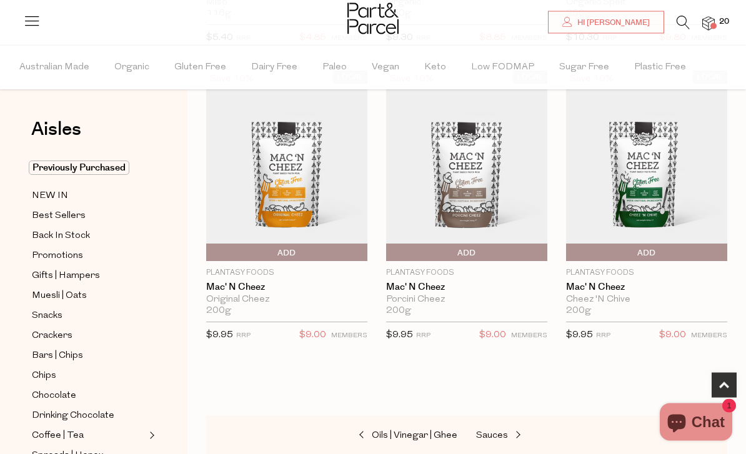
scroll to position [358, 0]
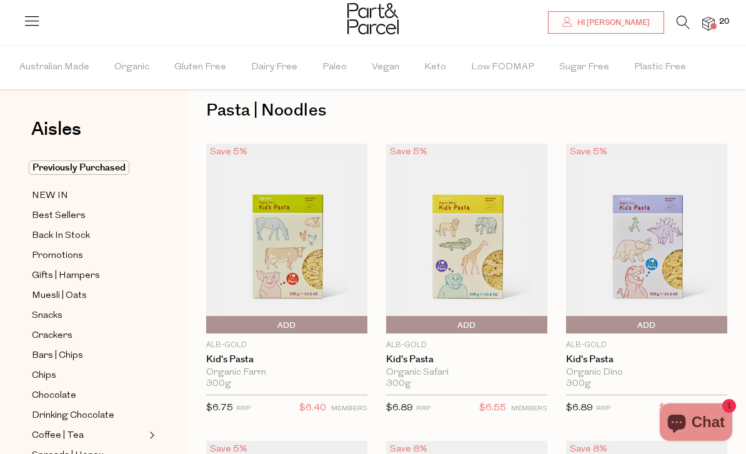
type input "2"
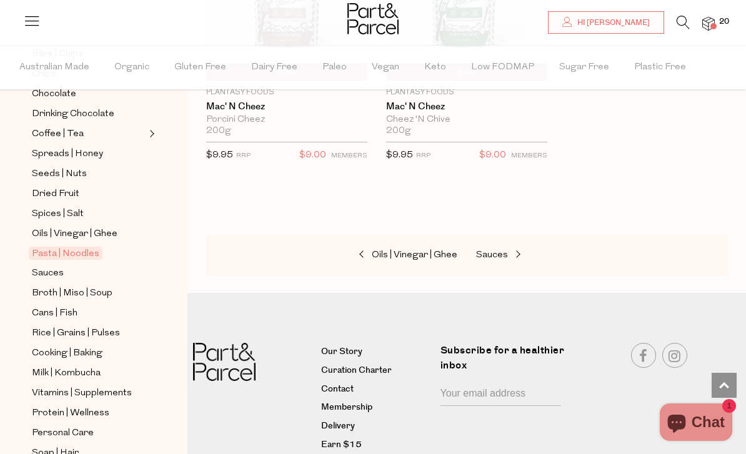
scroll to position [302, 0]
click at [41, 326] on span "Rice | Grains | Pulses" at bounding box center [76, 333] width 88 height 15
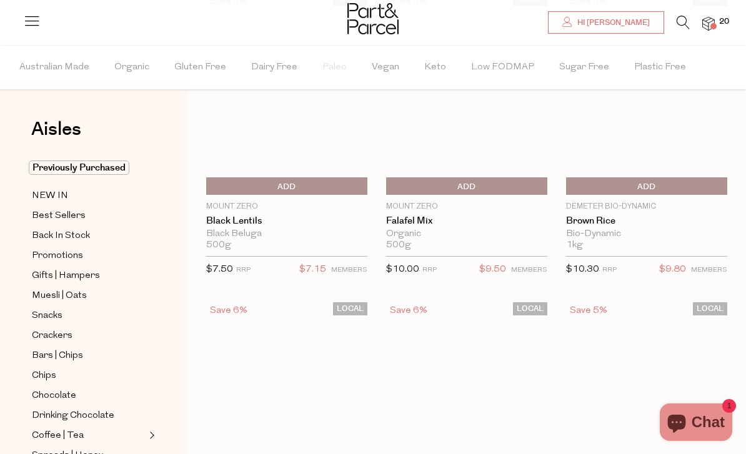
scroll to position [31, 0]
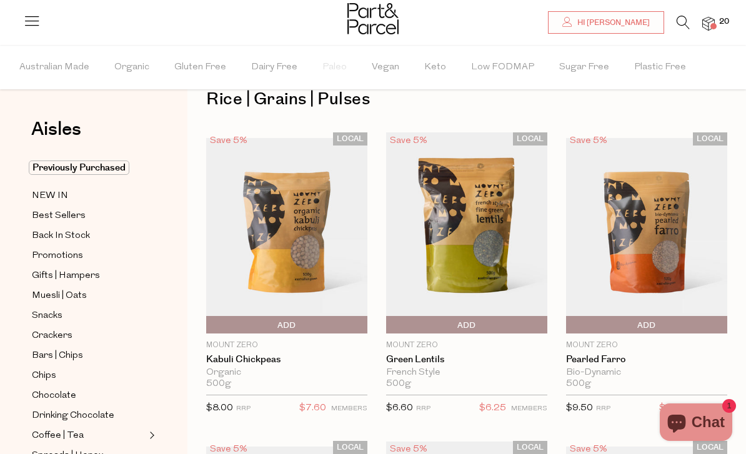
click at [564, 418] on div "LOCAL Save 5% 1 Add To Parcel Mount Zero Pearled Farro Bio-Dynamic 500g Only 5 …" at bounding box center [637, 286] width 180 height 309
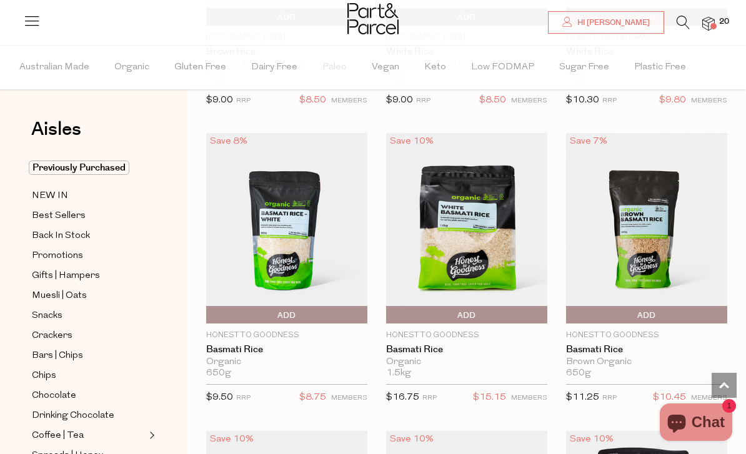
scroll to position [945, 0]
click at [209, 315] on span "Add To Parcel" at bounding box center [209, 314] width 0 height 19
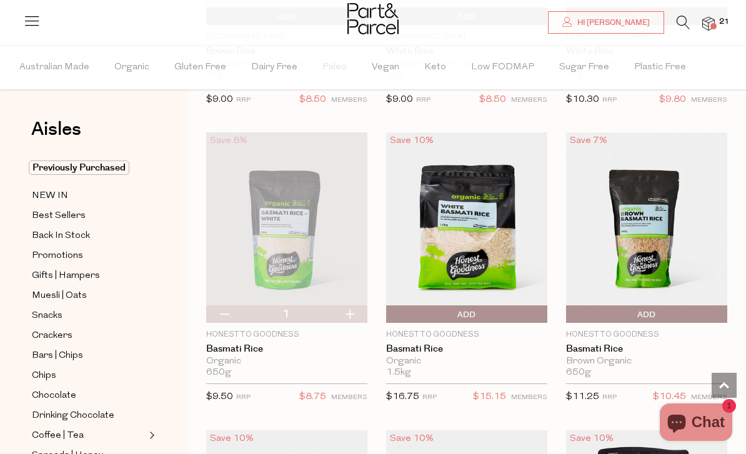
click at [711, 31] on img at bounding box center [708, 24] width 12 height 14
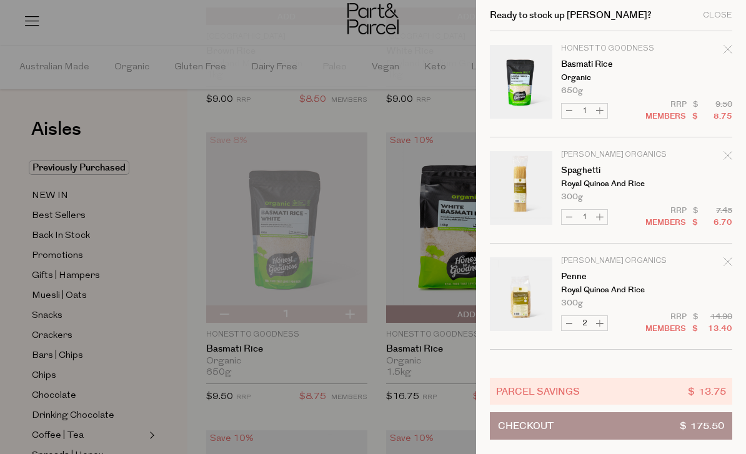
click at [622, 430] on button "Checkout $ 175.50" at bounding box center [611, 425] width 242 height 27
